Goal: Navigation & Orientation: Find specific page/section

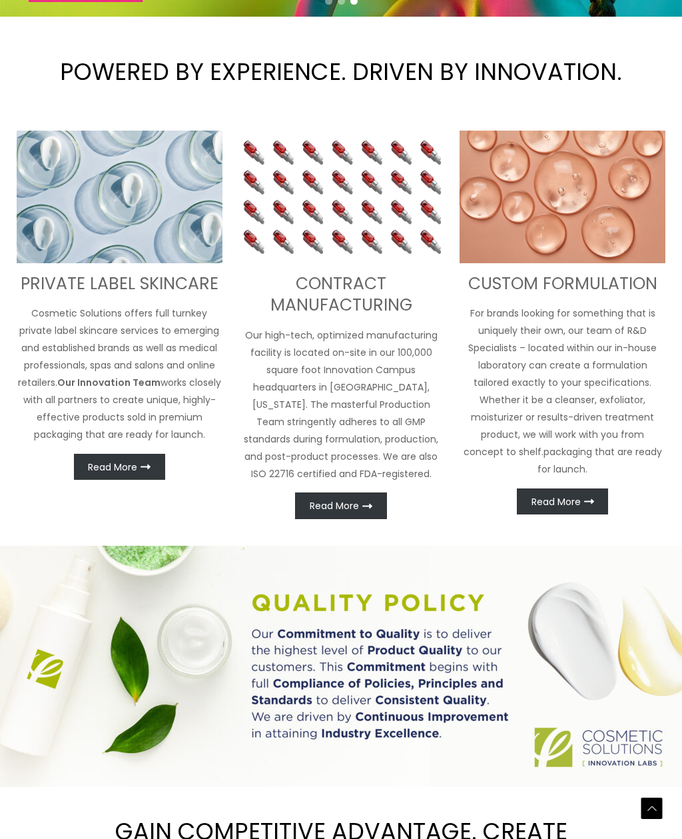
scroll to position [375, 0]
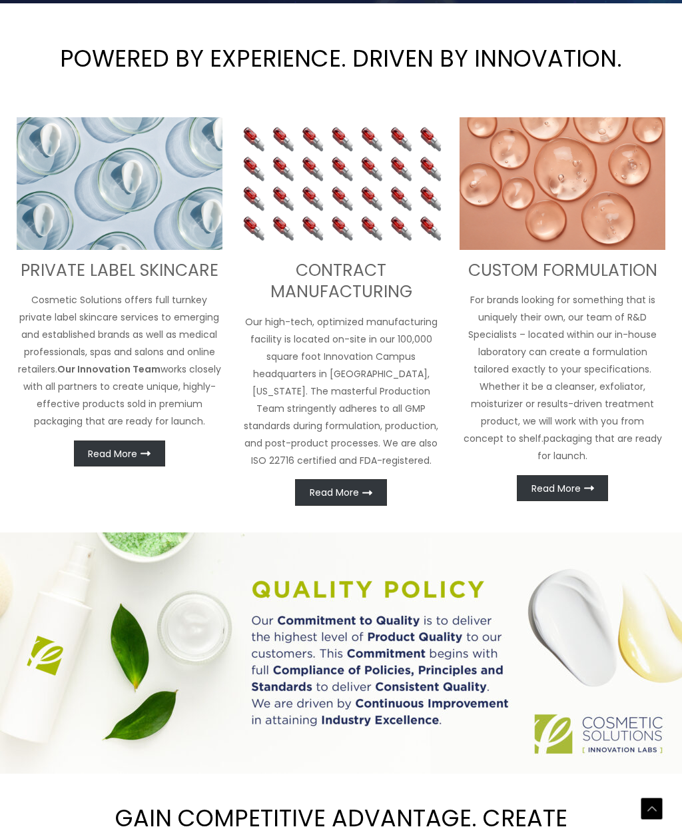
click at [129, 461] on link "Read More" at bounding box center [119, 454] width 91 height 27
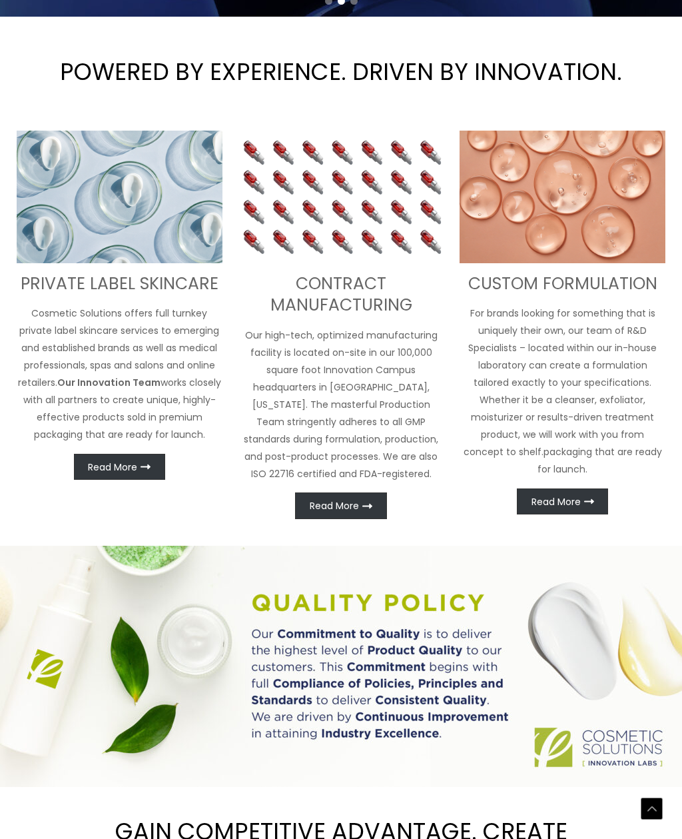
click at [112, 452] on div "PRIVATE LABEL SKINCARE Cosmetic Solutions offers full turnkey private label ski…" at bounding box center [120, 306] width 206 height 350
click at [139, 470] on link "Read More" at bounding box center [119, 467] width 91 height 27
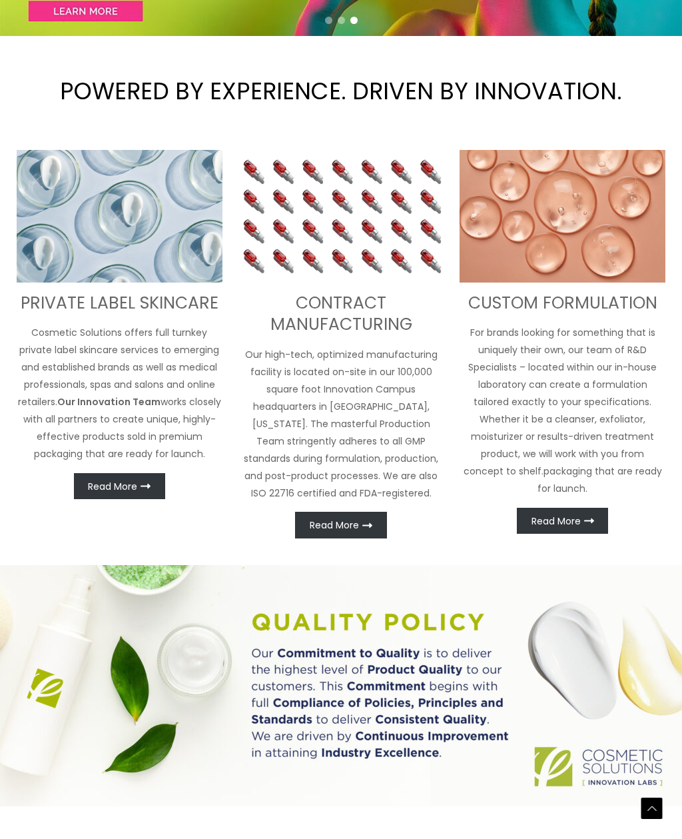
scroll to position [355, 0]
click at [111, 495] on link "Read More" at bounding box center [119, 486] width 91 height 27
click at [351, 405] on p "Our high-tech, optimized manufacturing facility is located on-site in our 100,0…" at bounding box center [342, 424] width 206 height 156
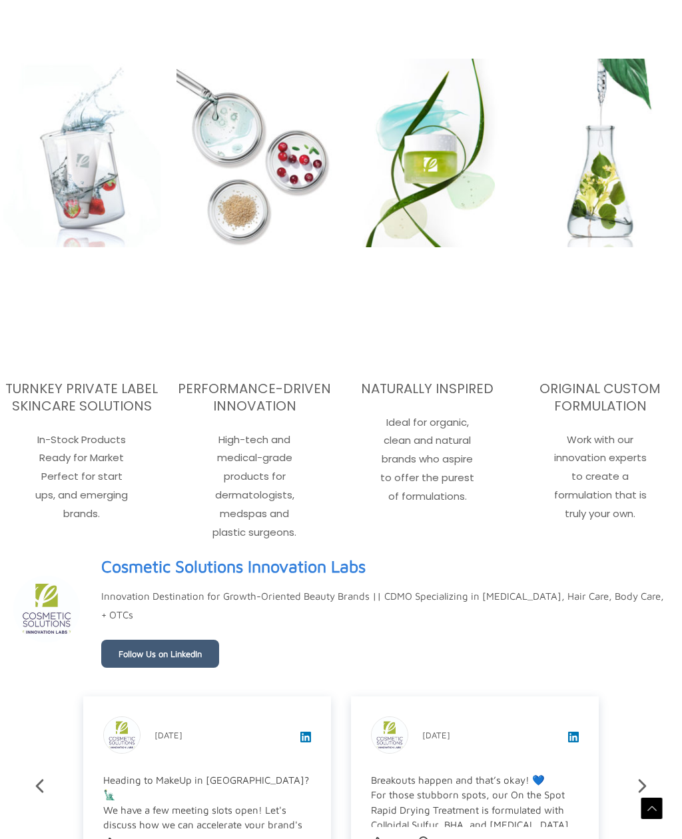
scroll to position [1714, 0]
click at [72, 384] on h3 "TURNKEY PRIVATE LABEL SKINCARE SOLUTIONS" at bounding box center [81, 396] width 157 height 35
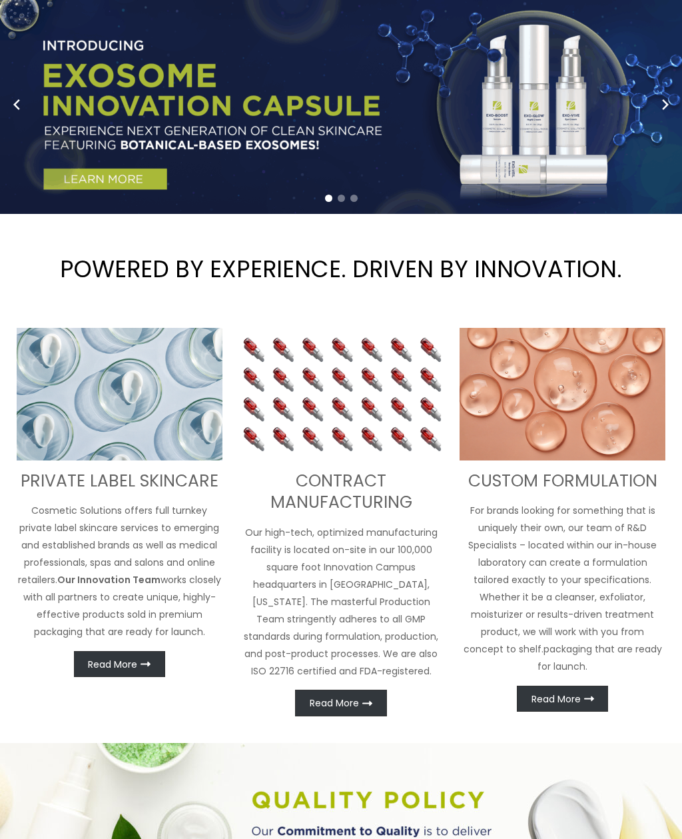
scroll to position [0, 0]
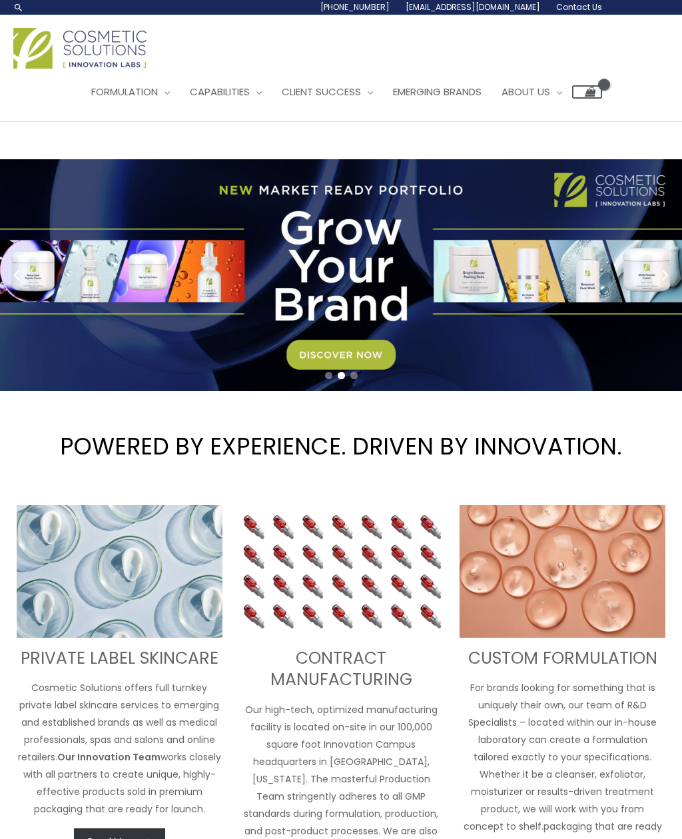
click at [456, 111] on link "Emerging Brands" at bounding box center [437, 92] width 109 height 40
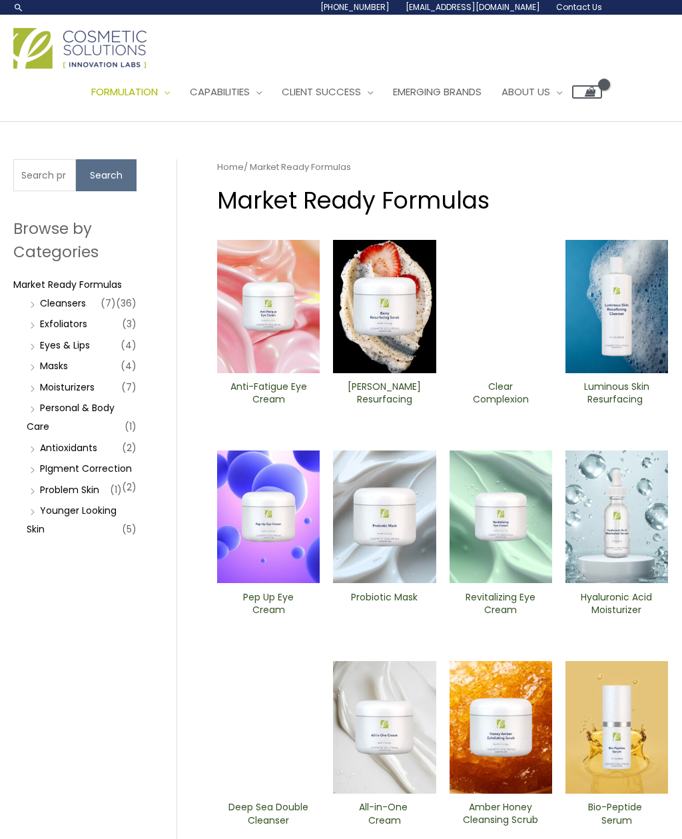
scroll to position [38, 0]
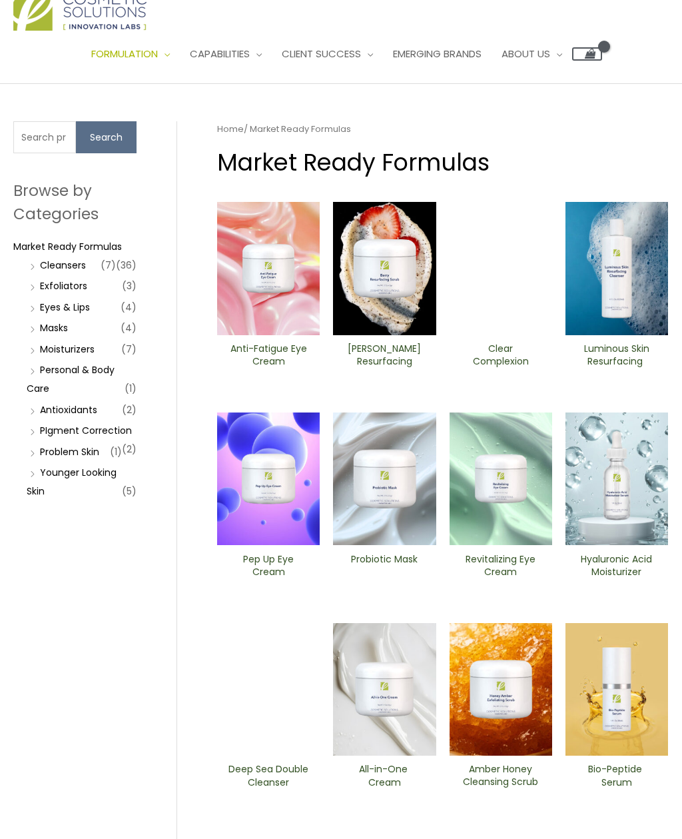
click at [61, 307] on link "Eyes & Lips" at bounding box center [65, 307] width 50 height 13
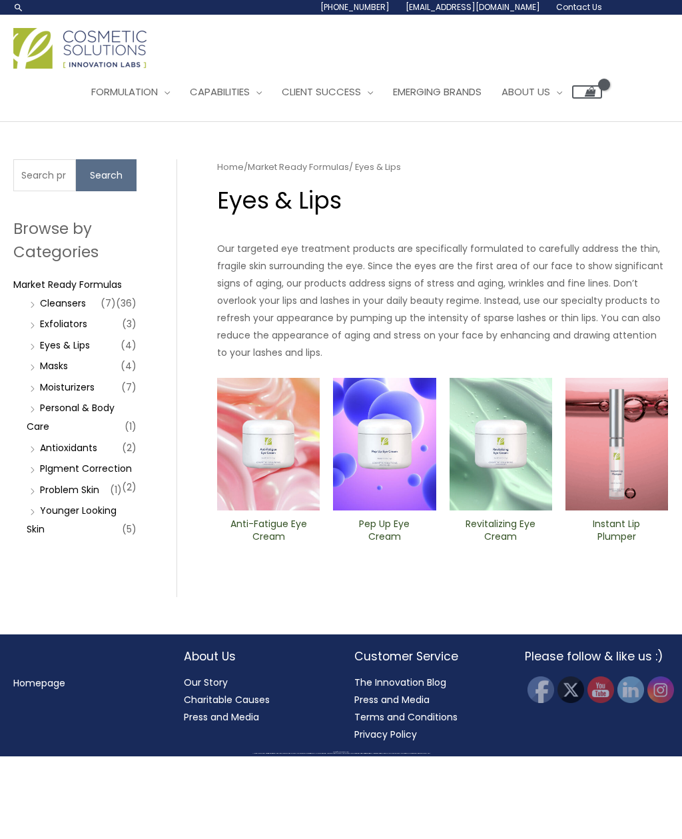
click at [64, 413] on link "Personal & Body Care" at bounding box center [71, 417] width 88 height 32
